Goal: Information Seeking & Learning: Learn about a topic

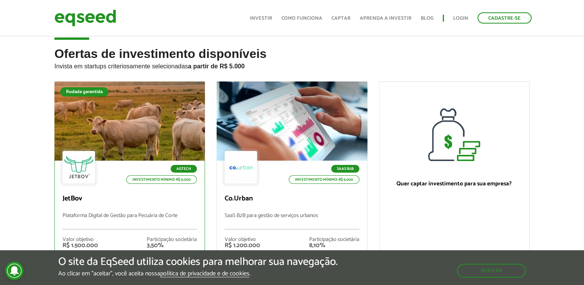
scroll to position [14, 0]
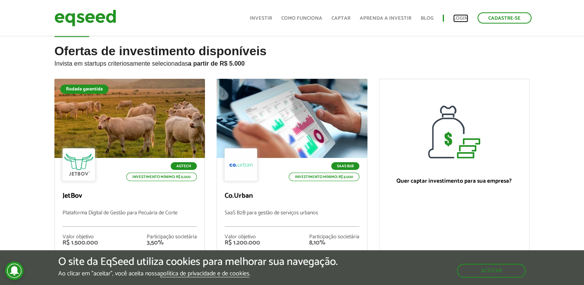
click at [462, 17] on link "Login" at bounding box center [460, 18] width 15 height 5
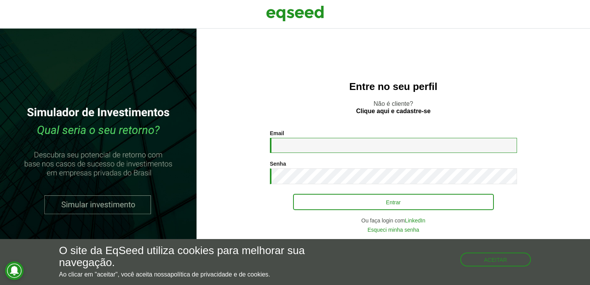
type input "**********"
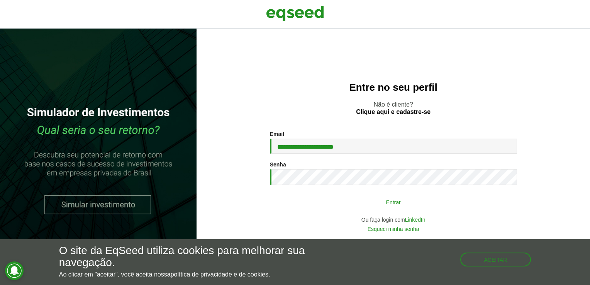
click at [335, 208] on button "Entrar" at bounding box center [393, 202] width 201 height 15
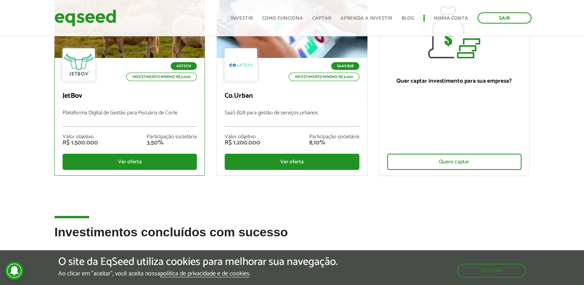
scroll to position [116, 0]
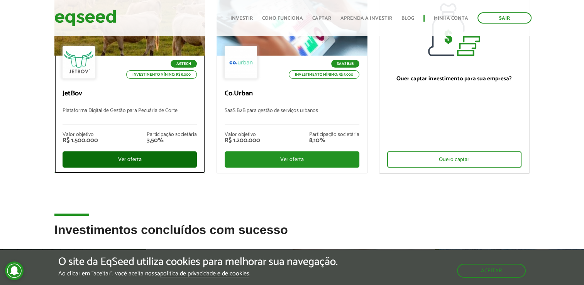
click at [147, 160] on div "Ver oferta" at bounding box center [130, 159] width 134 height 16
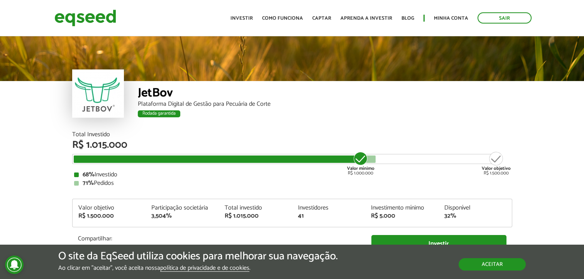
click at [469, 258] on button "Aceitar" at bounding box center [492, 264] width 67 height 12
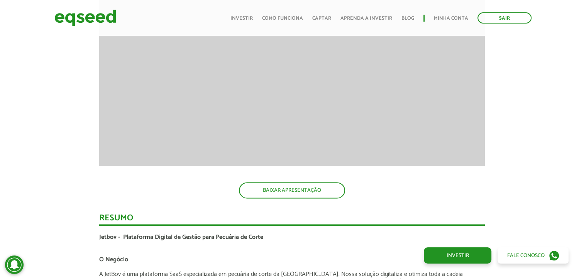
scroll to position [1102, 0]
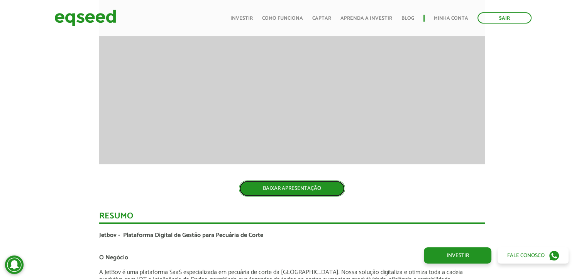
click at [303, 186] on link "BAIXAR APRESENTAÇÃO" at bounding box center [292, 188] width 106 height 16
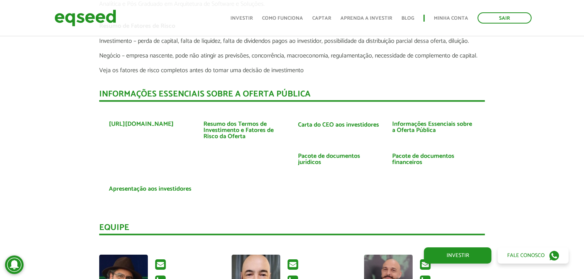
scroll to position [1714, 0]
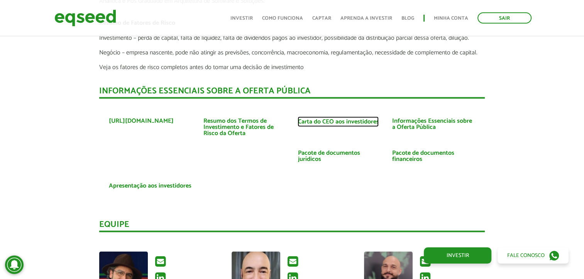
click at [323, 120] on link "Carta do CEO aos investidores" at bounding box center [338, 122] width 81 height 6
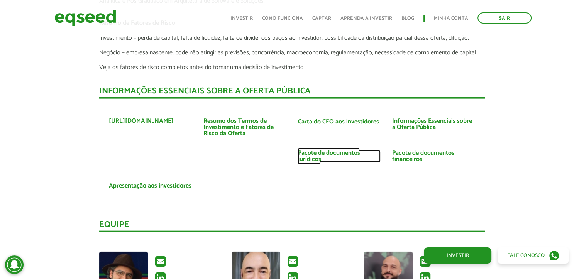
click at [315, 154] on link "Pacote de documentos jurídicos" at bounding box center [339, 156] width 83 height 12
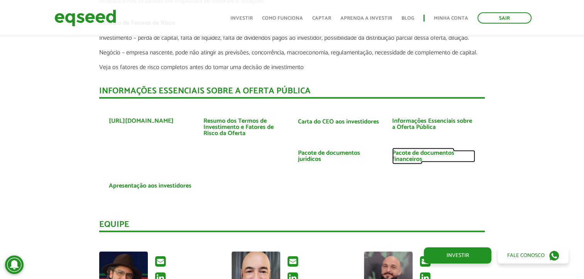
click at [417, 153] on link "Pacote de documentos financeiros" at bounding box center [433, 156] width 83 height 12
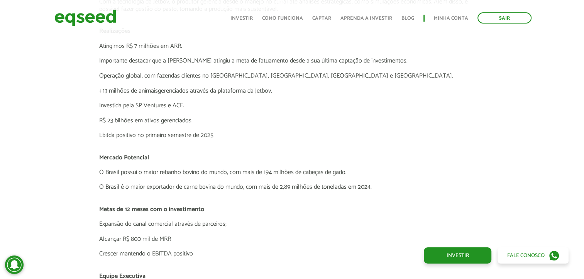
scroll to position [1335, 0]
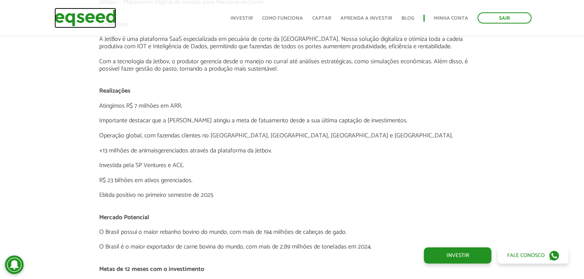
click at [94, 17] on img at bounding box center [85, 18] width 62 height 20
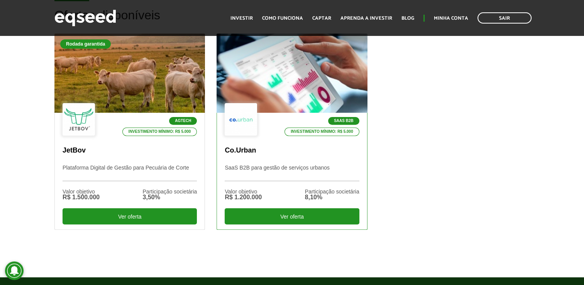
scroll to position [246, 0]
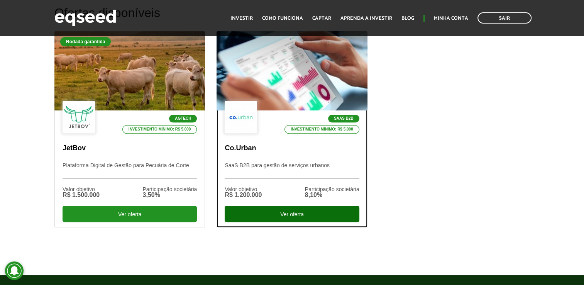
click at [271, 212] on div "Ver oferta" at bounding box center [292, 214] width 134 height 16
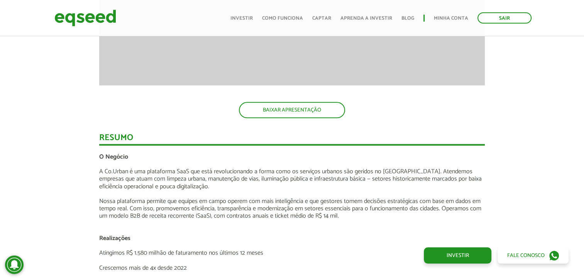
scroll to position [926, 0]
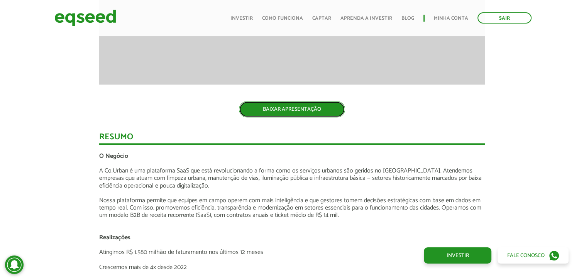
click at [300, 109] on link "BAIXAR APRESENTAÇÃO" at bounding box center [292, 109] width 106 height 16
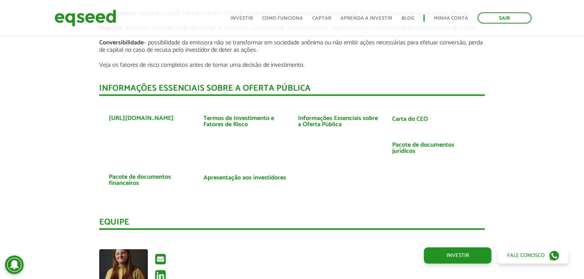
scroll to position [1453, 0]
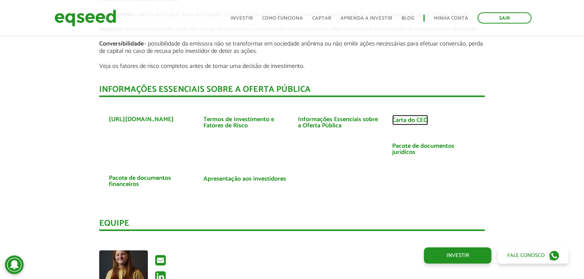
click at [398, 118] on link "Carta do CEO" at bounding box center [410, 120] width 36 height 6
click at [412, 147] on link "Pacote de documentos jurídicos" at bounding box center [433, 149] width 83 height 12
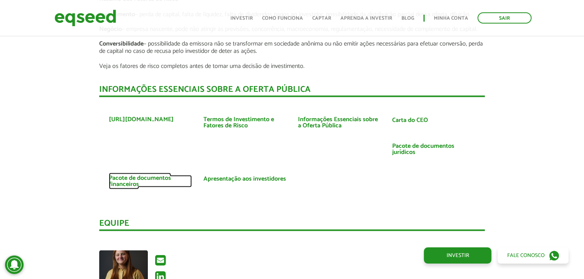
click at [140, 182] on link "Pacote de documentos financeiros" at bounding box center [150, 181] width 83 height 12
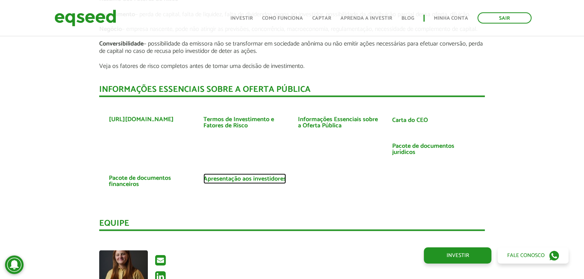
click at [259, 177] on link "Apresentação aos investidores" at bounding box center [244, 179] width 83 height 6
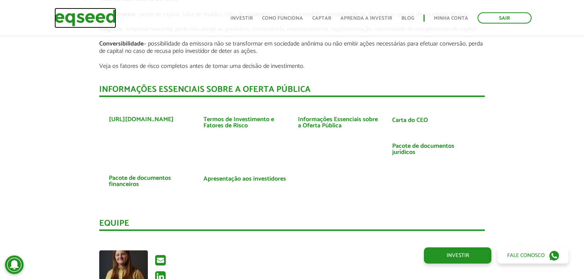
click at [91, 18] on img at bounding box center [85, 18] width 62 height 20
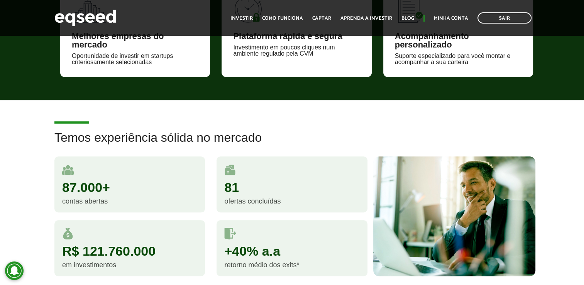
scroll to position [642, 0]
